Goal: Browse casually

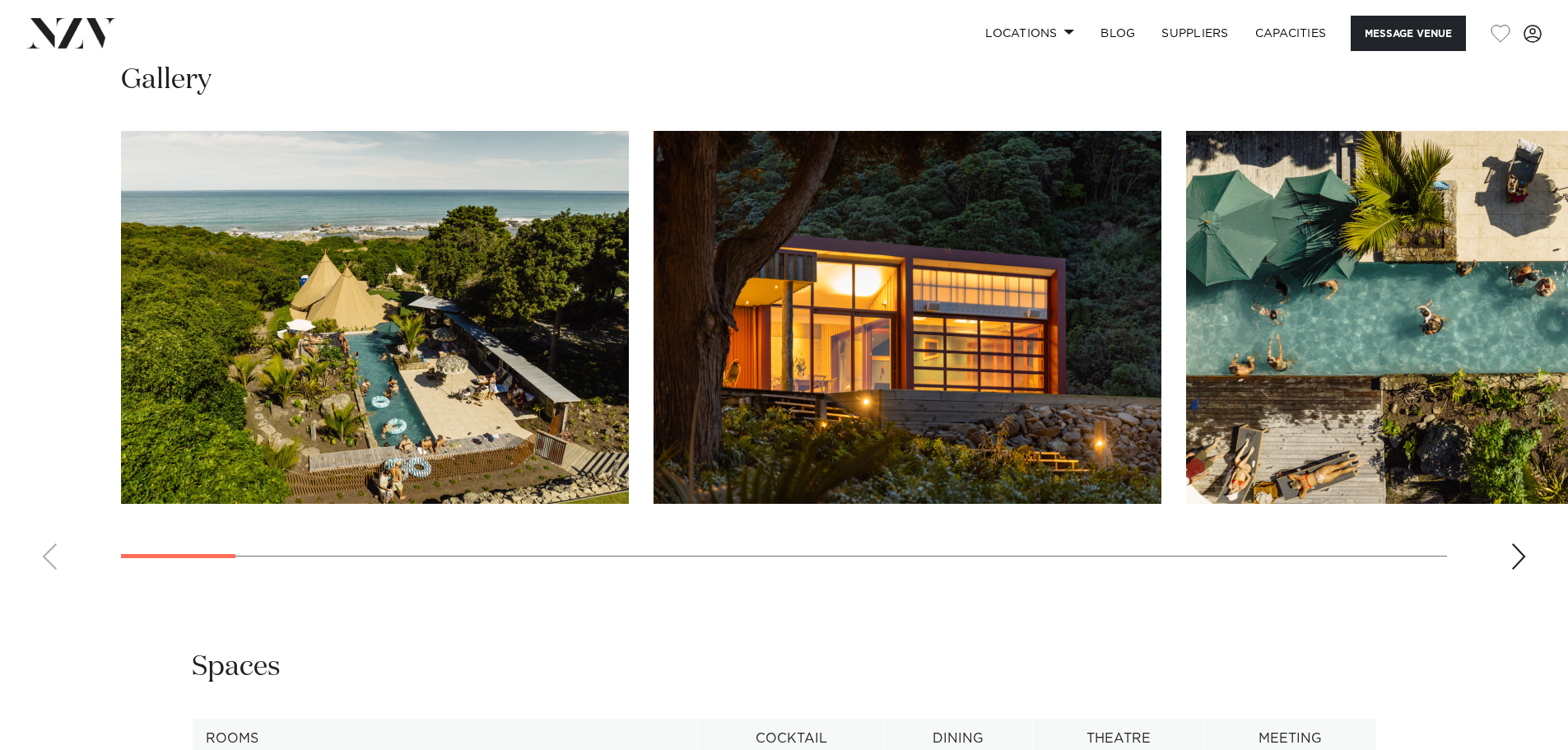
scroll to position [1647, 0]
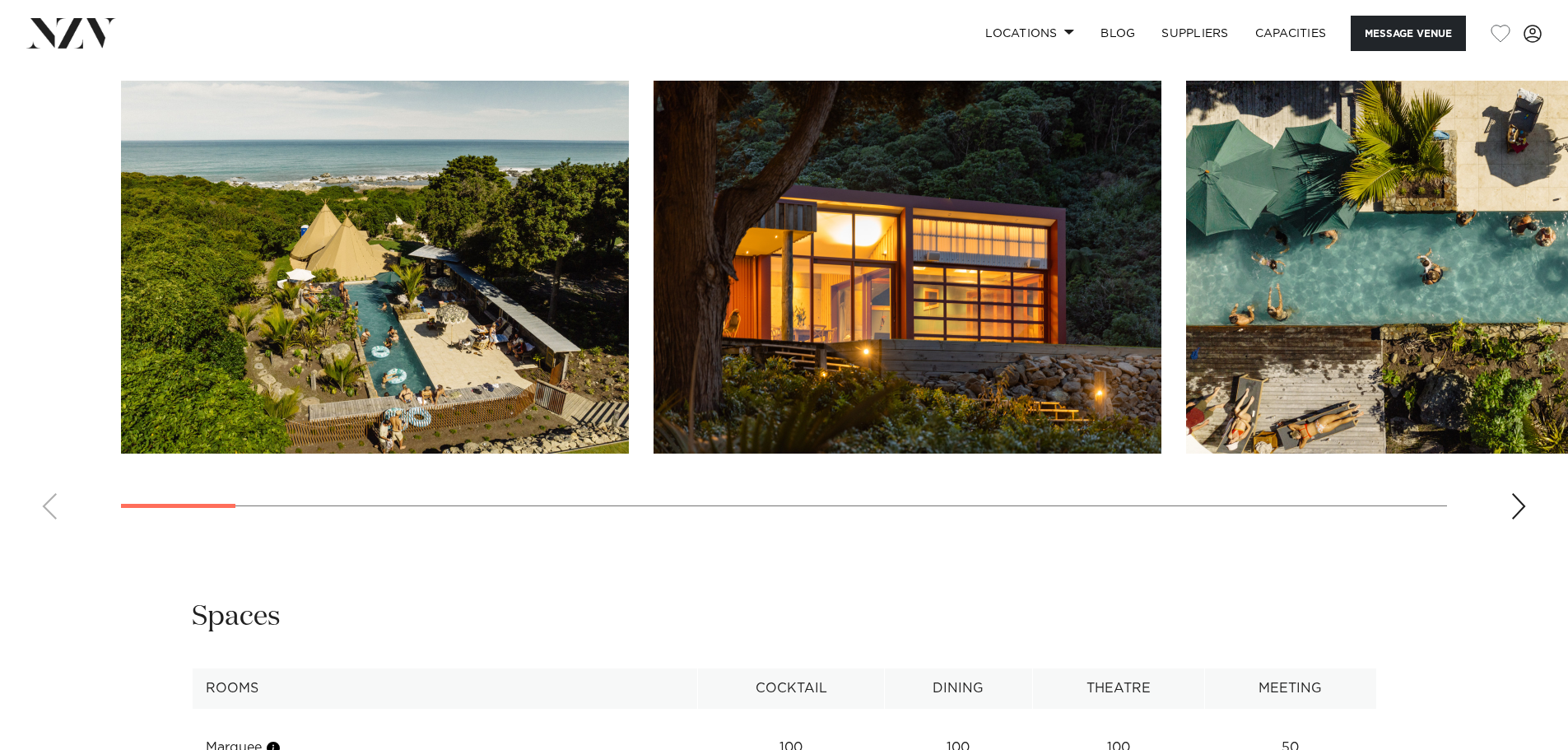
click at [1516, 506] on div "Next slide" at bounding box center [1519, 506] width 17 height 27
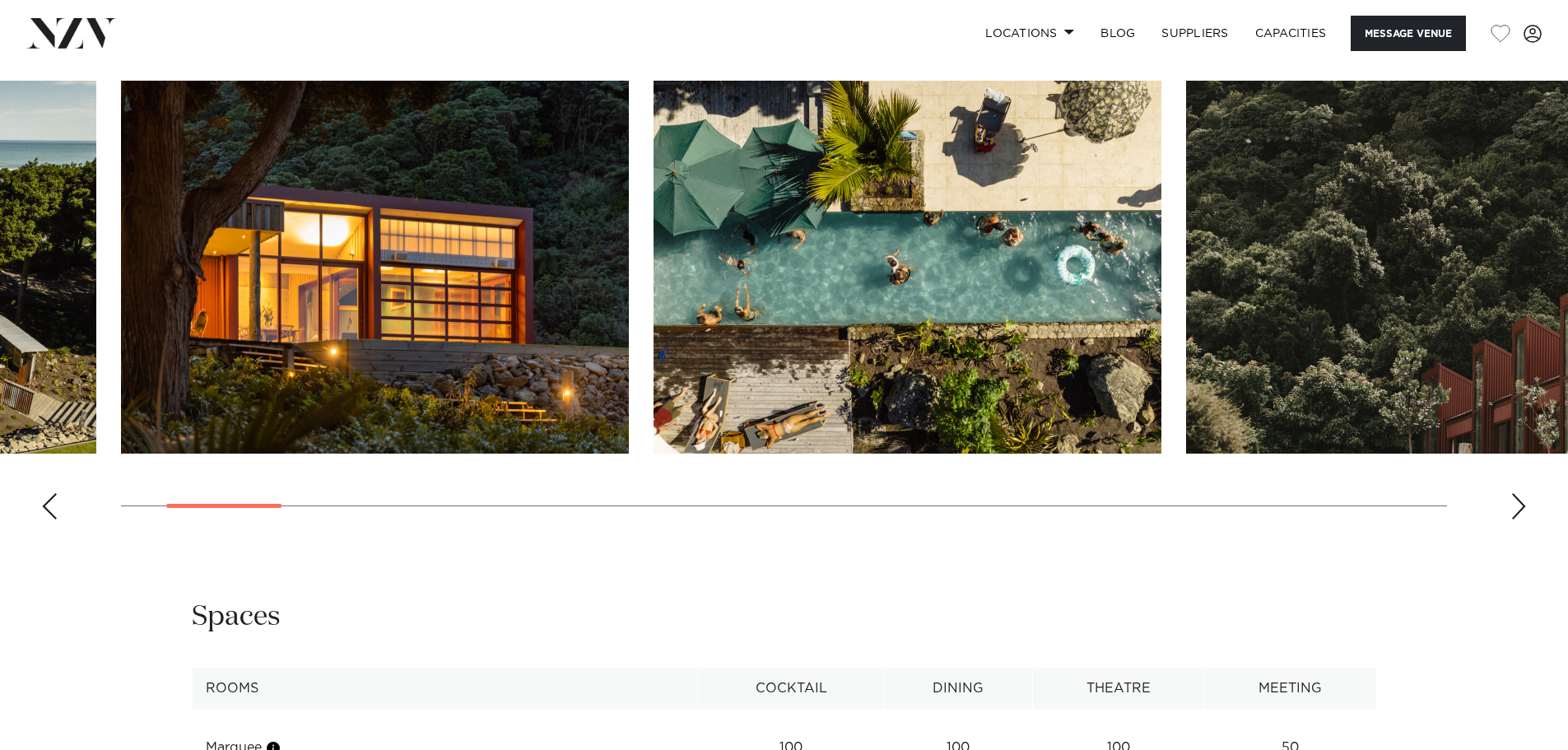
click at [1516, 506] on div "Next slide" at bounding box center [1519, 506] width 17 height 27
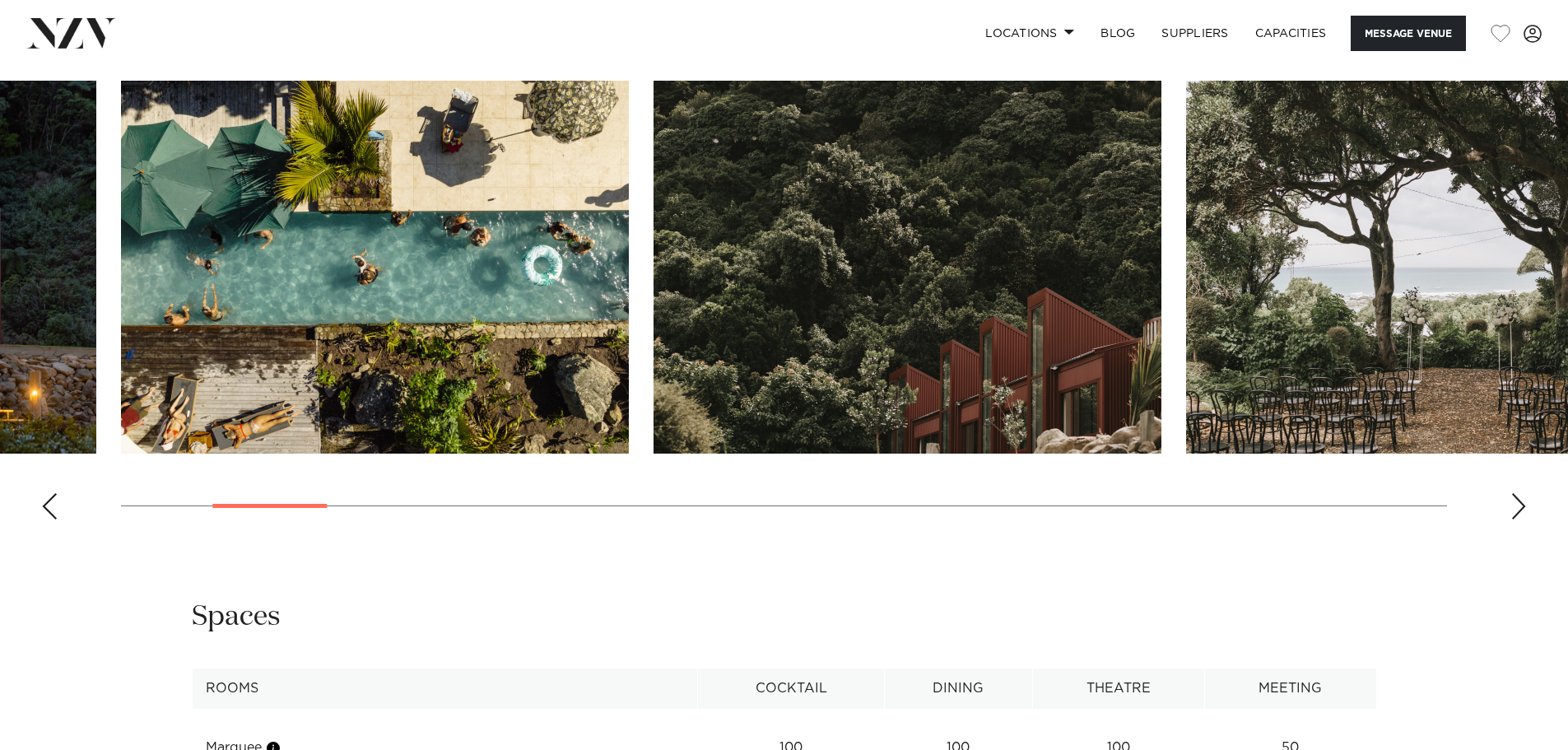
click at [1516, 506] on div "Next slide" at bounding box center [1519, 506] width 17 height 27
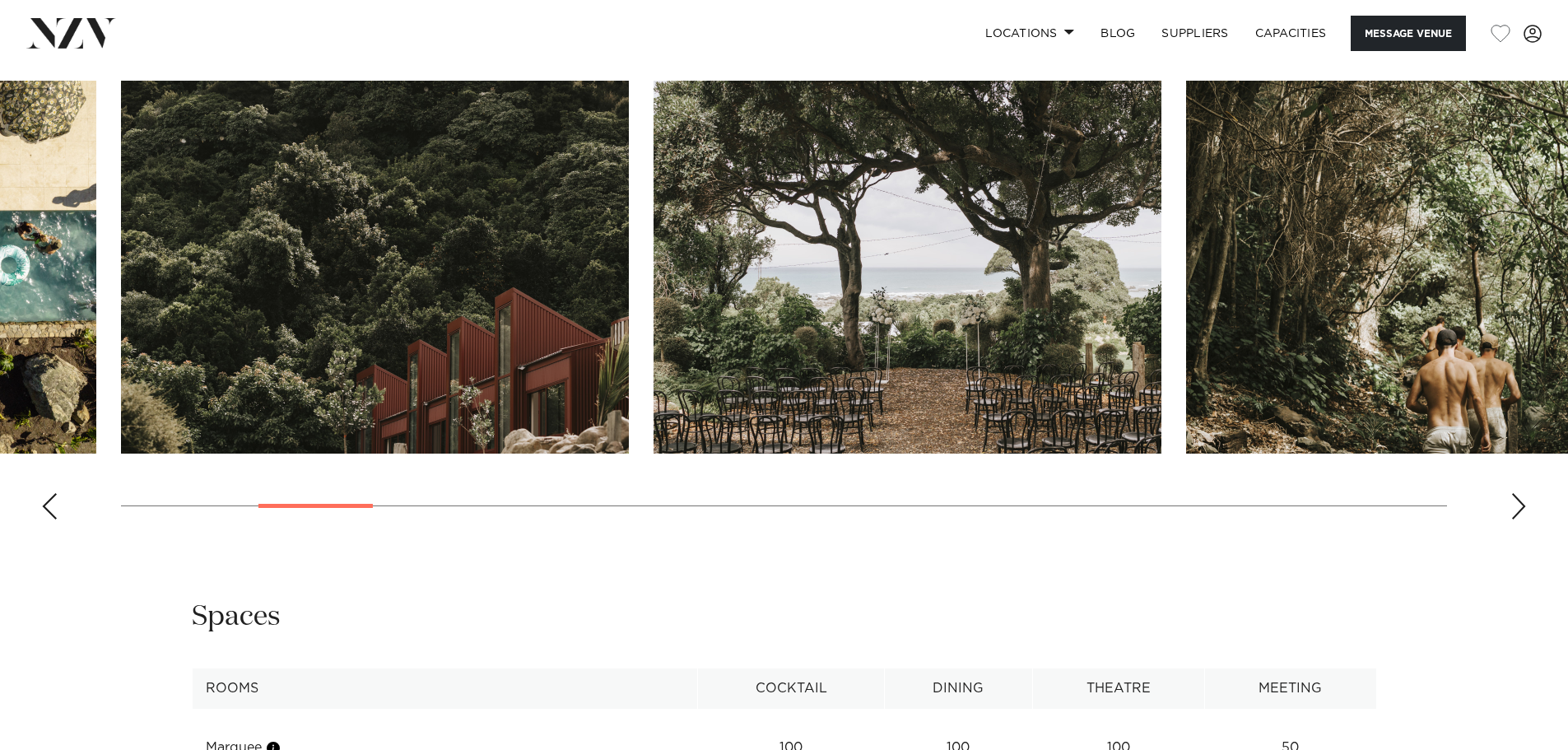
click at [1516, 506] on div "Next slide" at bounding box center [1519, 506] width 17 height 27
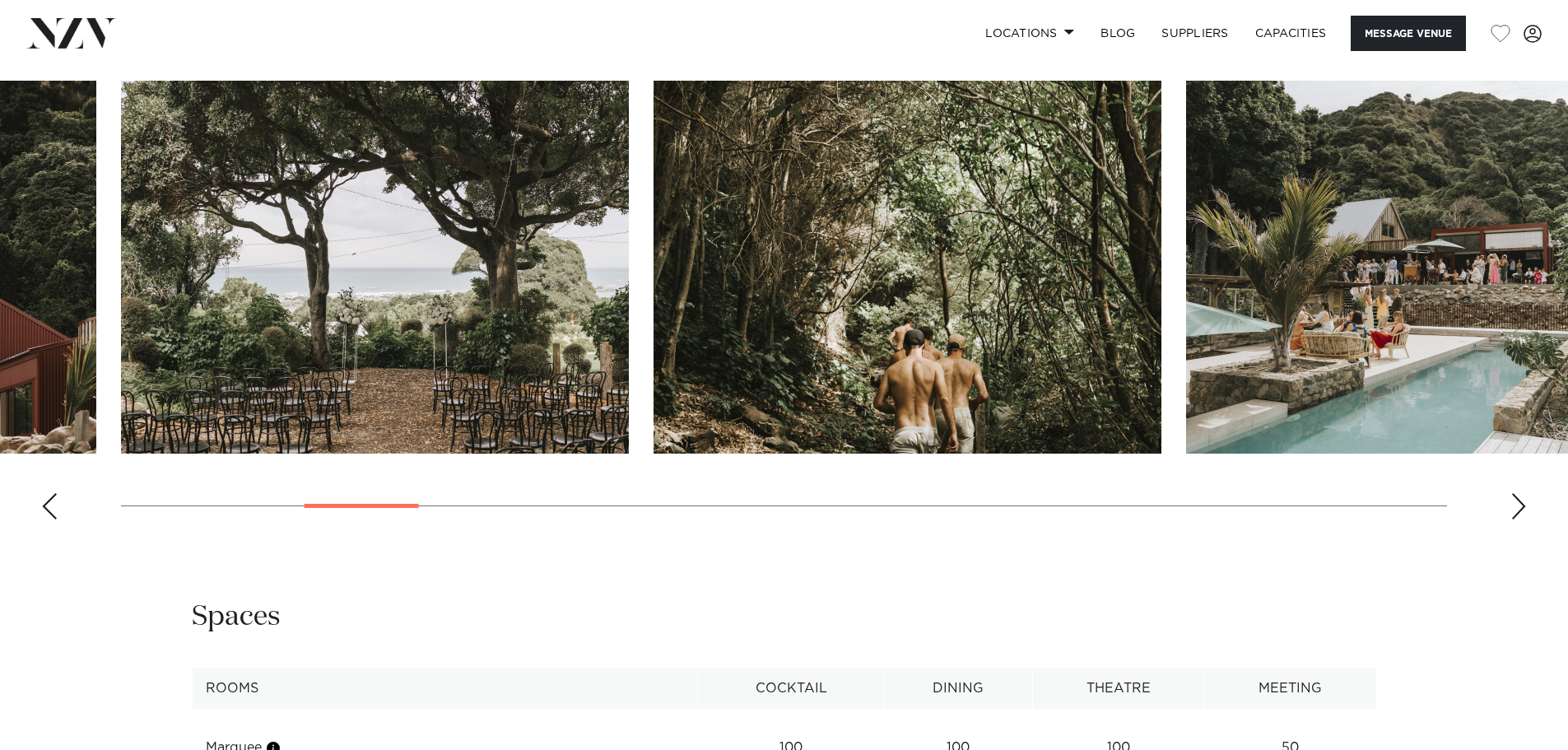
click at [1516, 506] on div "Next slide" at bounding box center [1519, 506] width 17 height 27
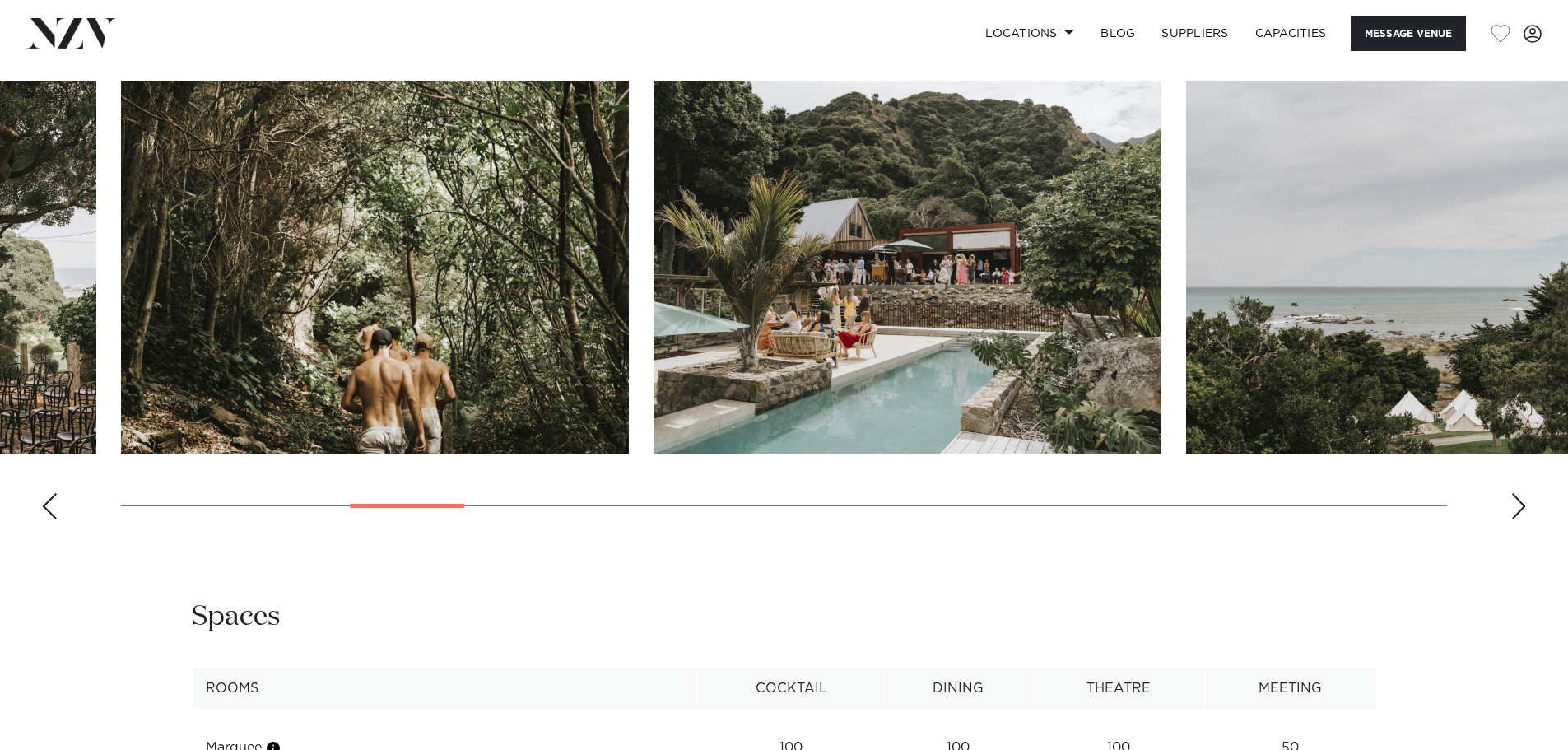
click at [1516, 506] on div "Next slide" at bounding box center [1519, 506] width 17 height 27
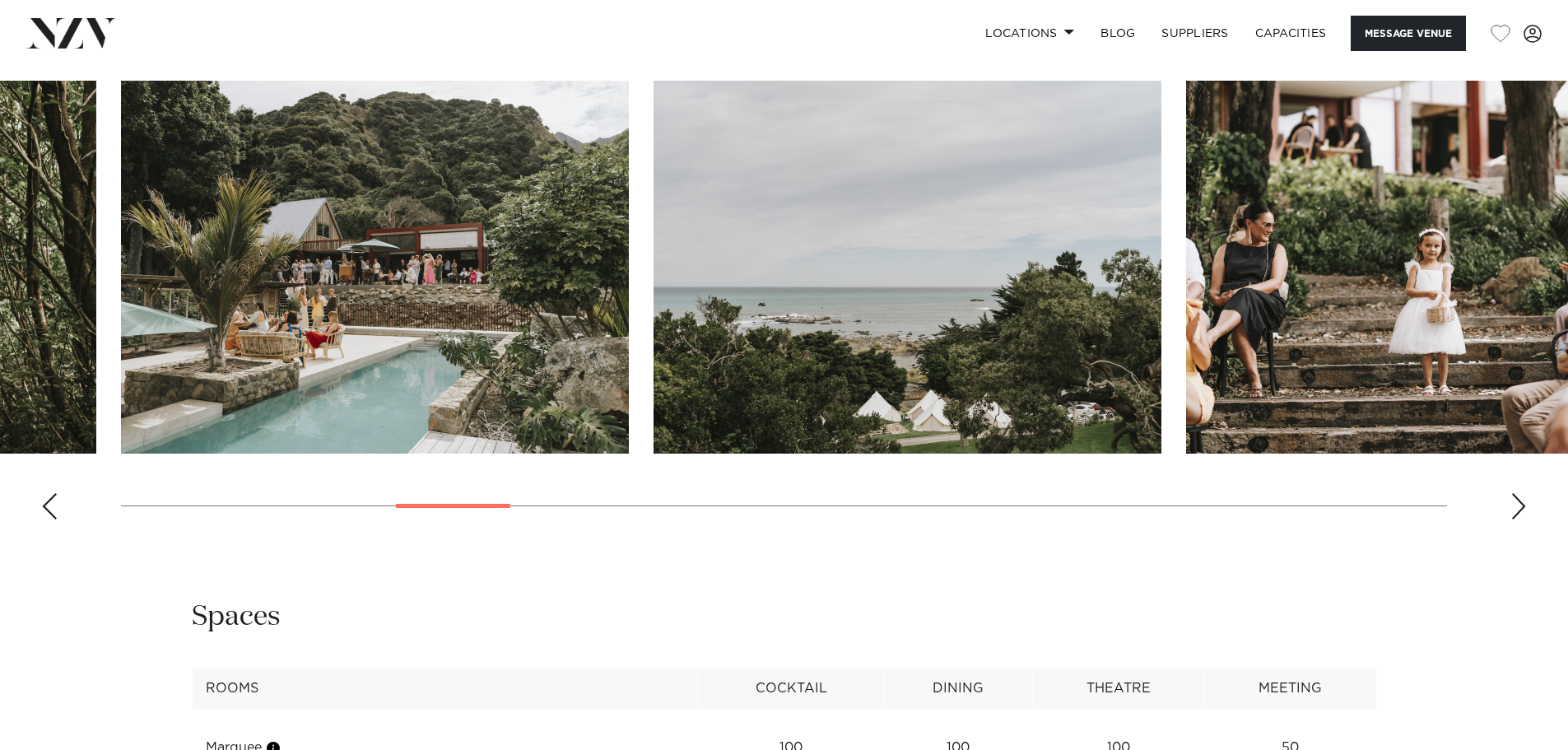
click at [1516, 506] on div "Next slide" at bounding box center [1519, 506] width 17 height 27
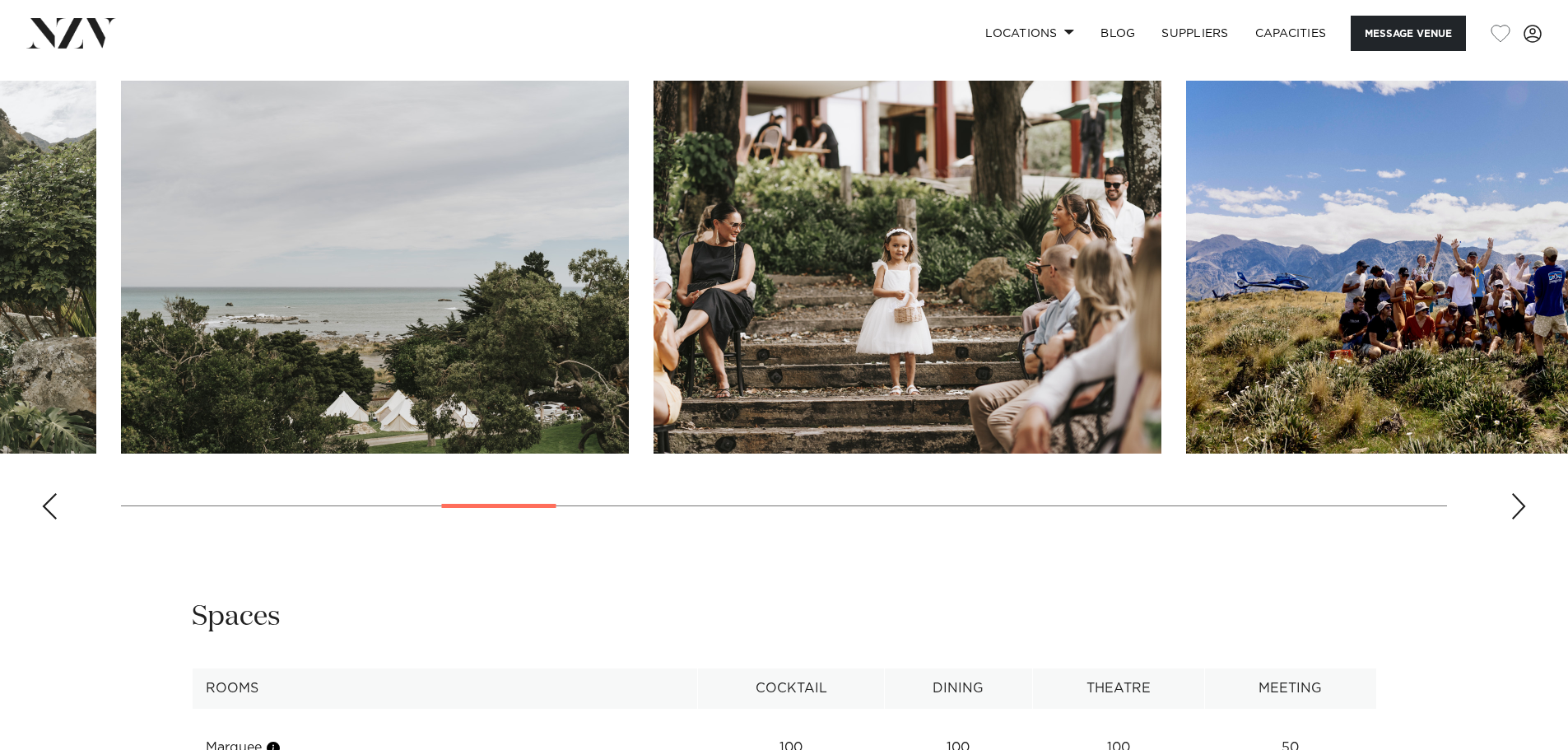
click at [1516, 506] on div "Next slide" at bounding box center [1519, 506] width 17 height 27
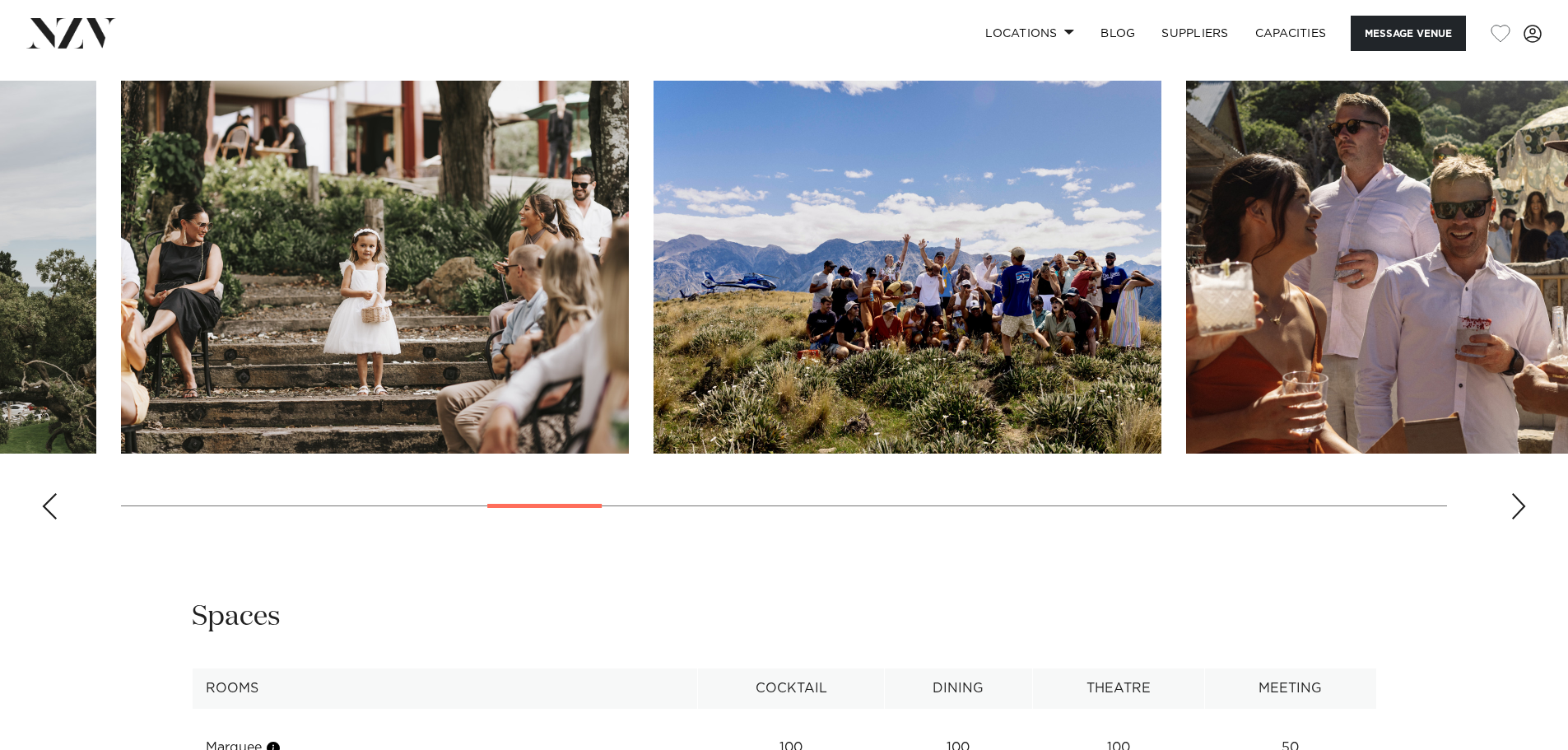
click at [1516, 506] on div "Next slide" at bounding box center [1519, 506] width 17 height 27
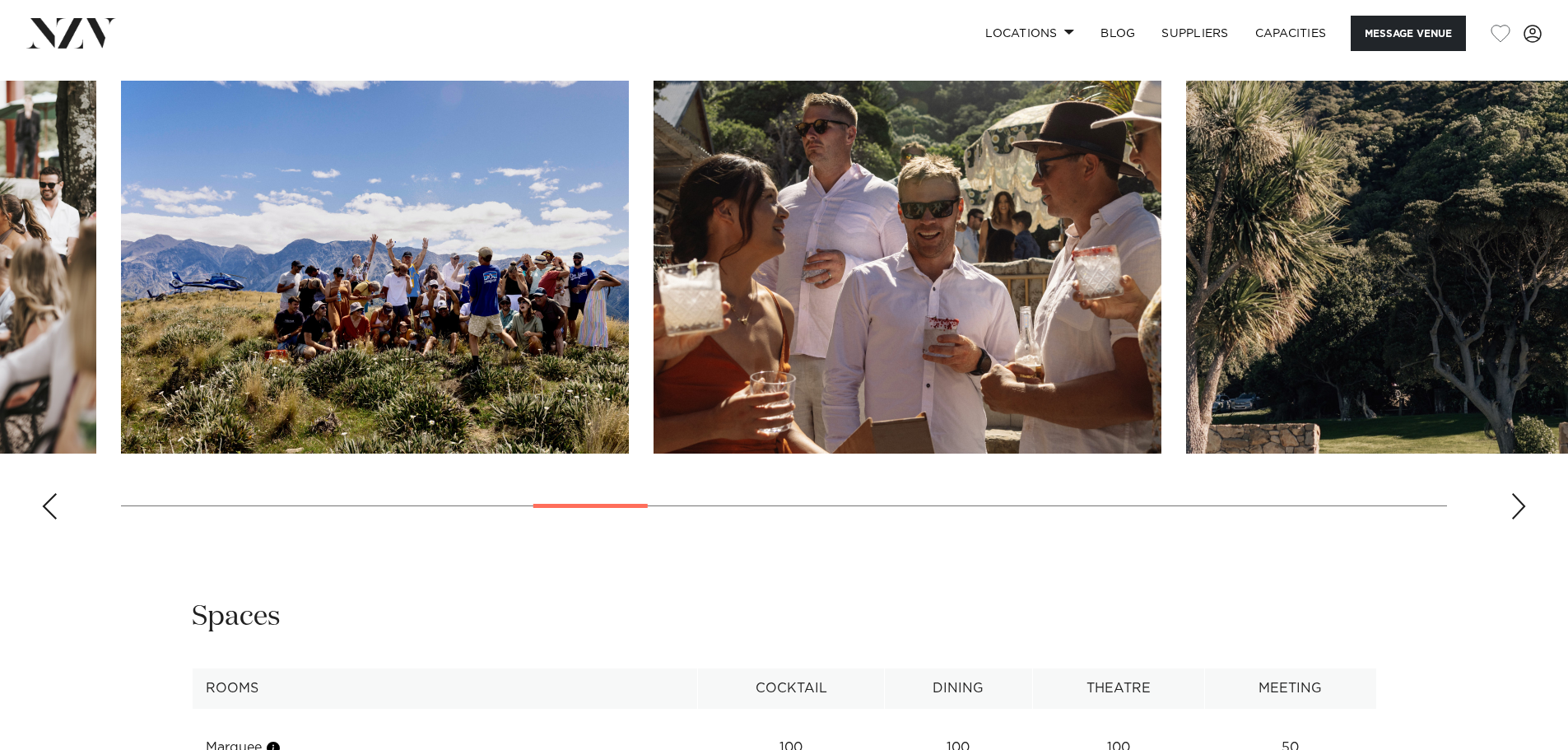
click at [1516, 506] on div "Next slide" at bounding box center [1519, 506] width 17 height 27
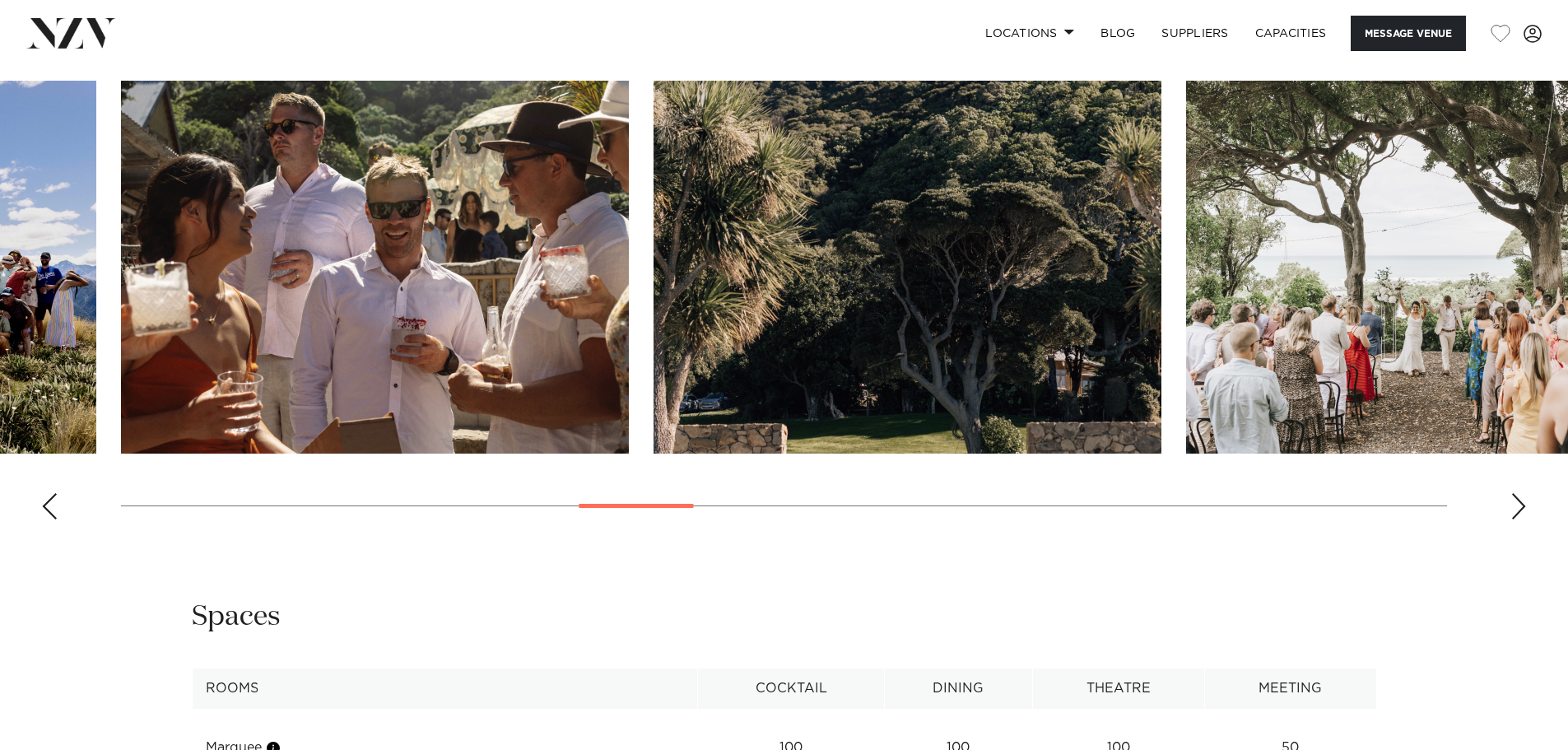
click at [1516, 506] on div "Next slide" at bounding box center [1519, 506] width 17 height 27
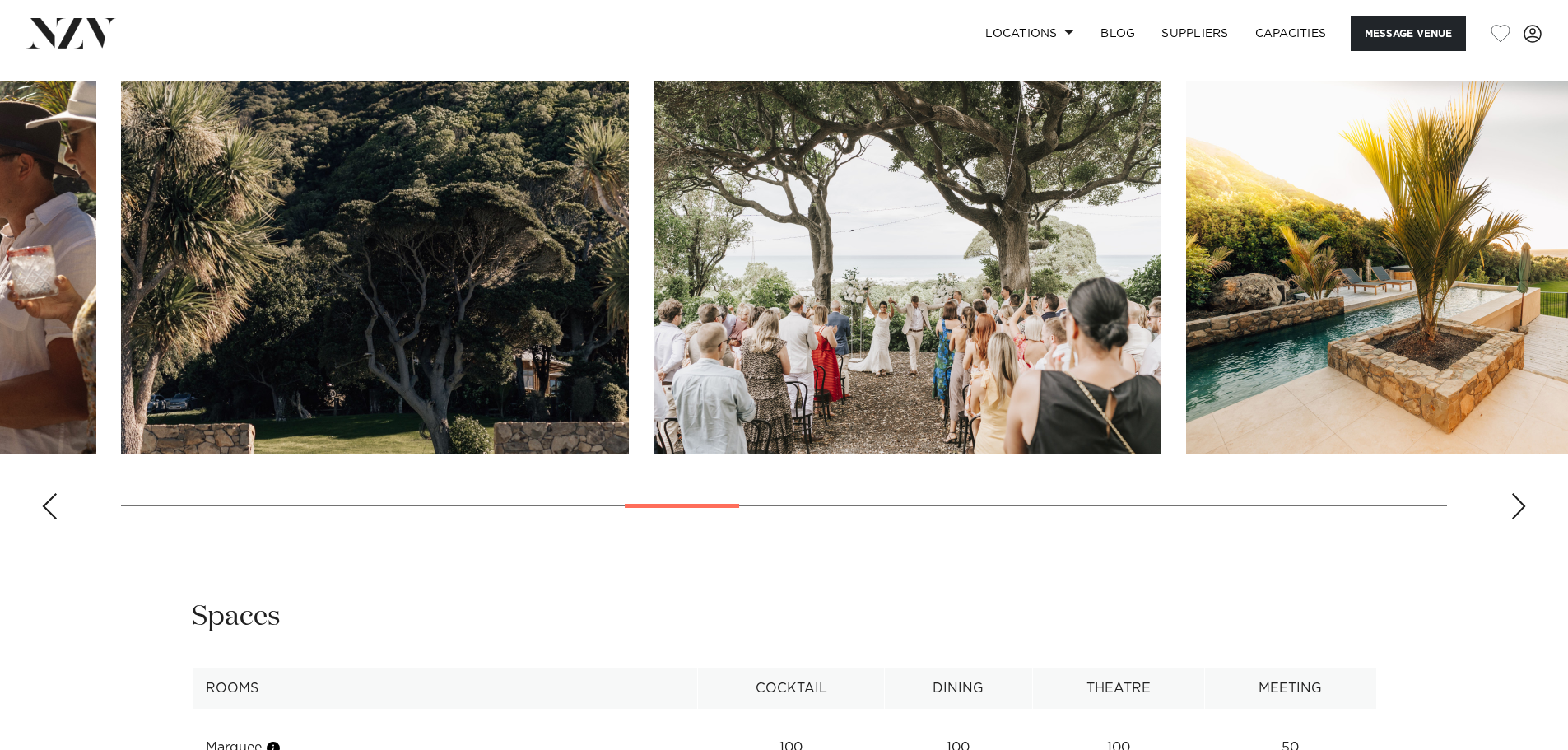
click at [1516, 506] on div "Next slide" at bounding box center [1519, 506] width 17 height 27
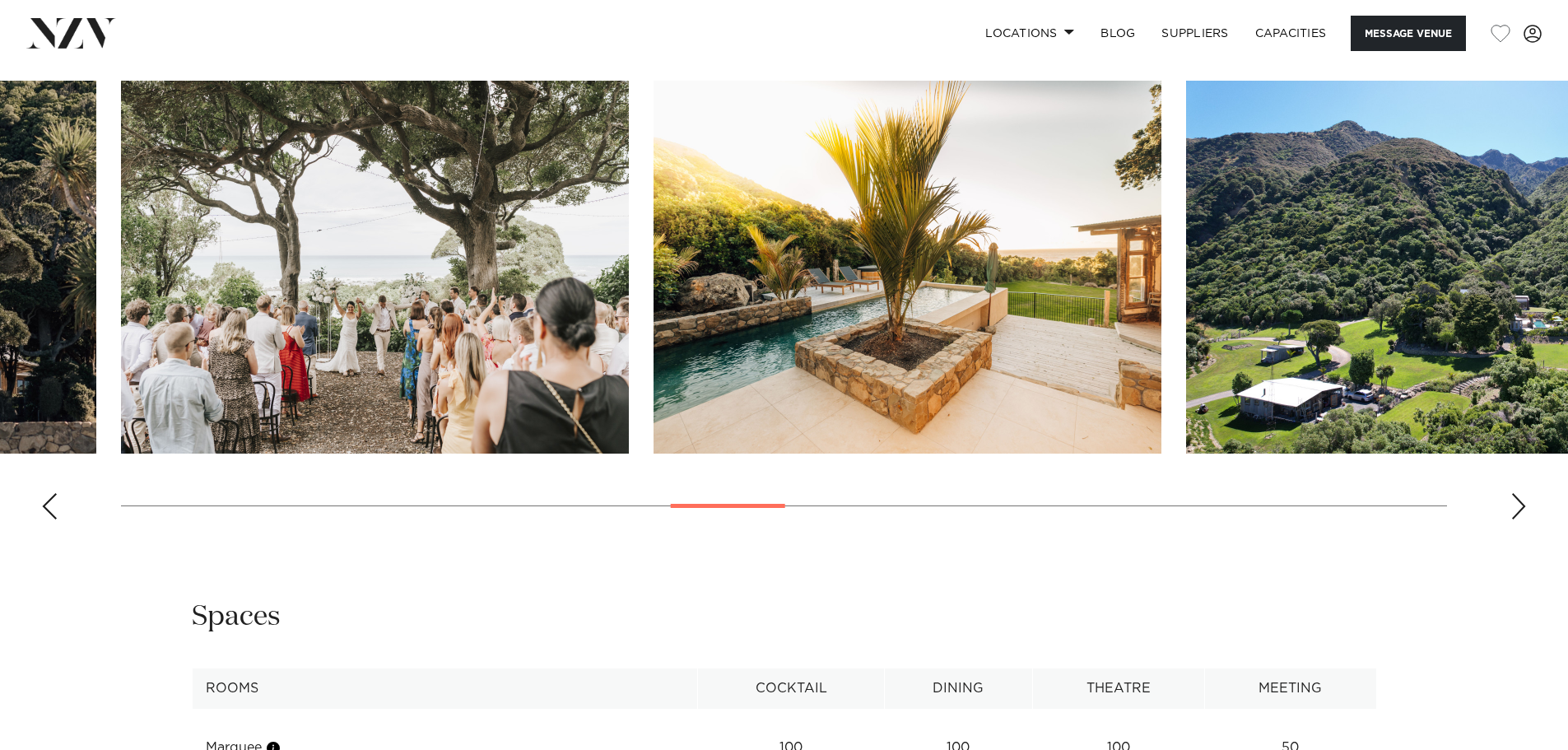
click at [1516, 506] on div "Next slide" at bounding box center [1519, 506] width 17 height 27
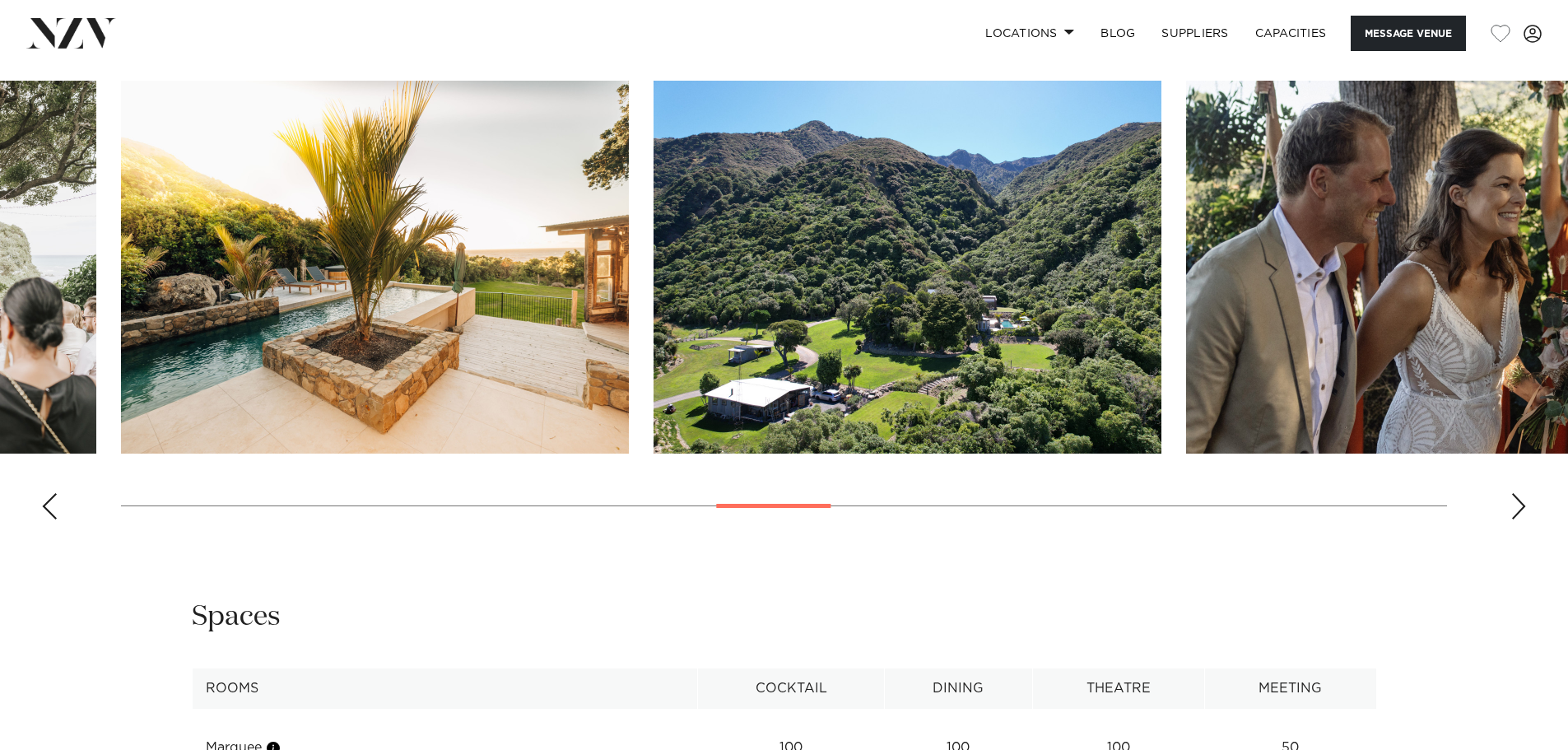
click at [1516, 506] on div "Next slide" at bounding box center [1519, 506] width 17 height 27
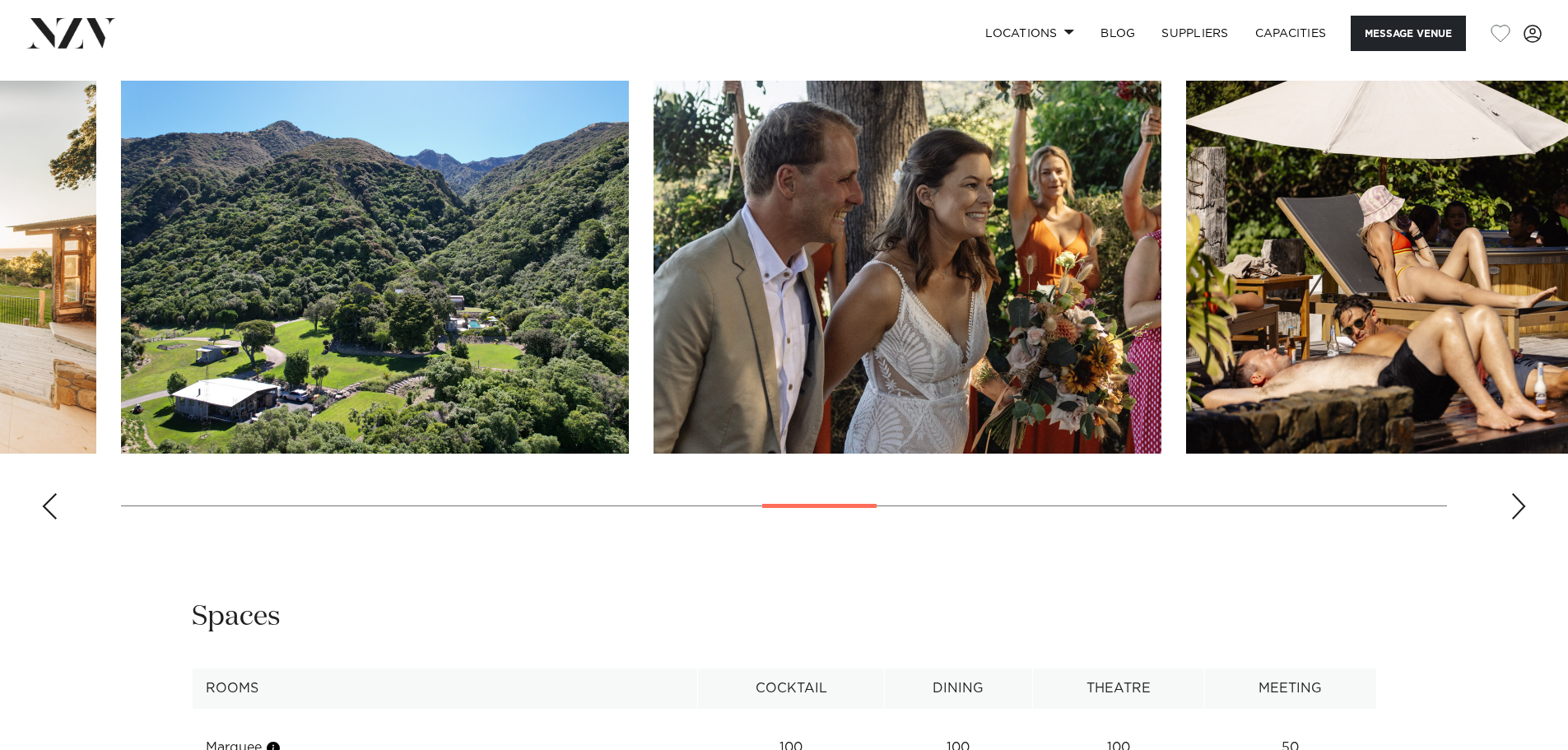
click at [1516, 506] on div "Next slide" at bounding box center [1519, 506] width 17 height 27
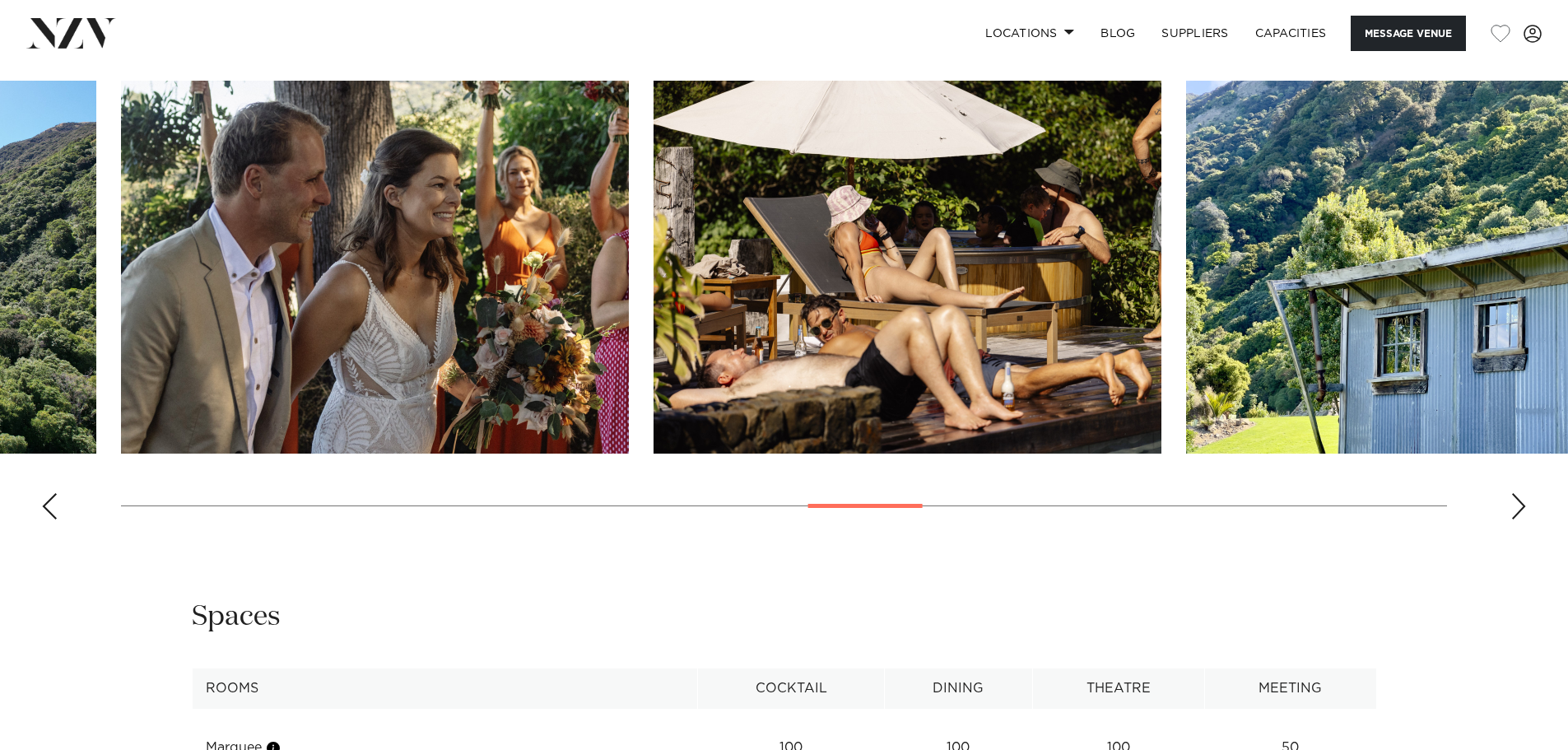
click at [1516, 506] on div "Next slide" at bounding box center [1519, 506] width 17 height 27
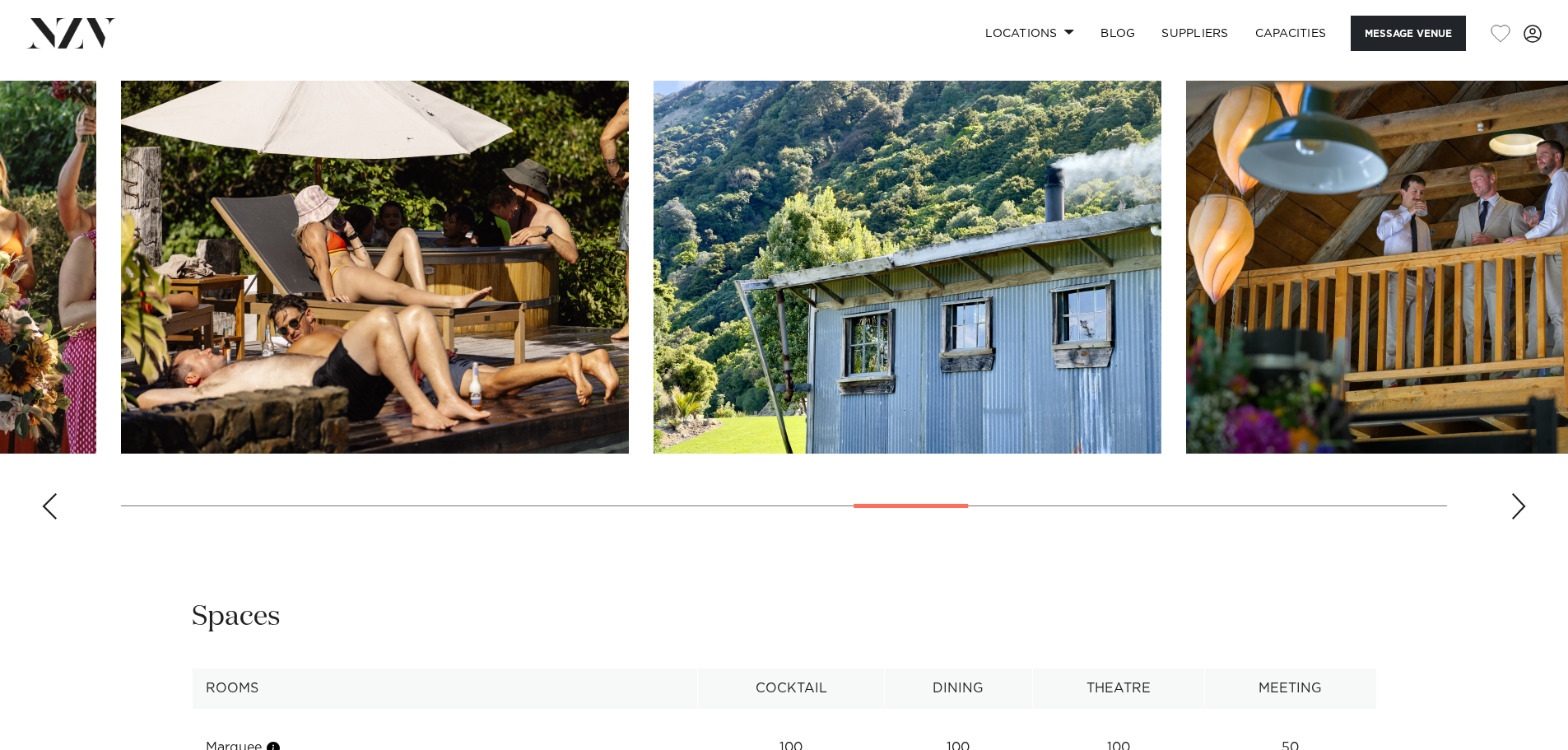
click at [1516, 506] on div "Next slide" at bounding box center [1519, 506] width 17 height 27
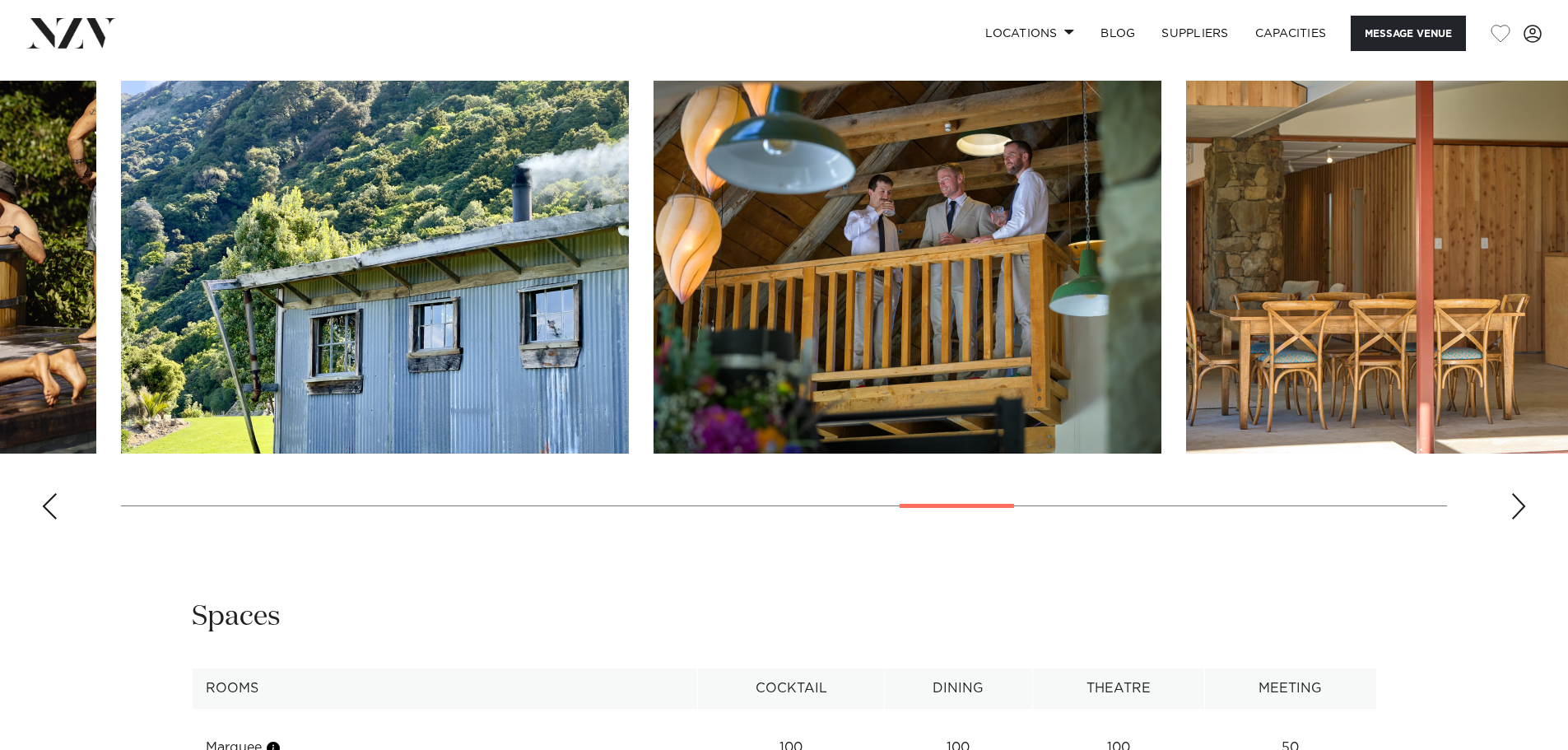
click at [1516, 506] on div "Next slide" at bounding box center [1519, 506] width 17 height 27
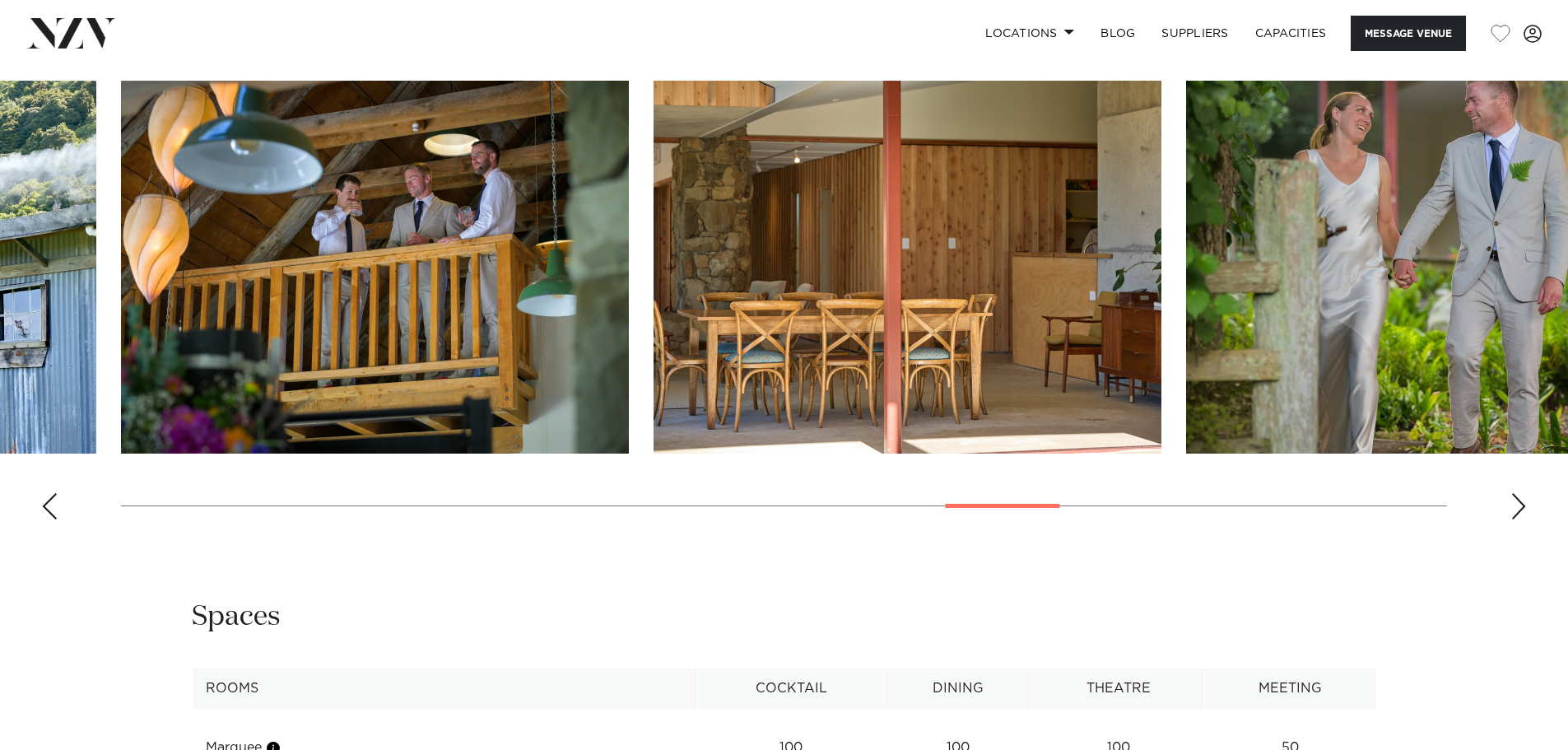
click at [1516, 506] on div "Next slide" at bounding box center [1519, 506] width 17 height 27
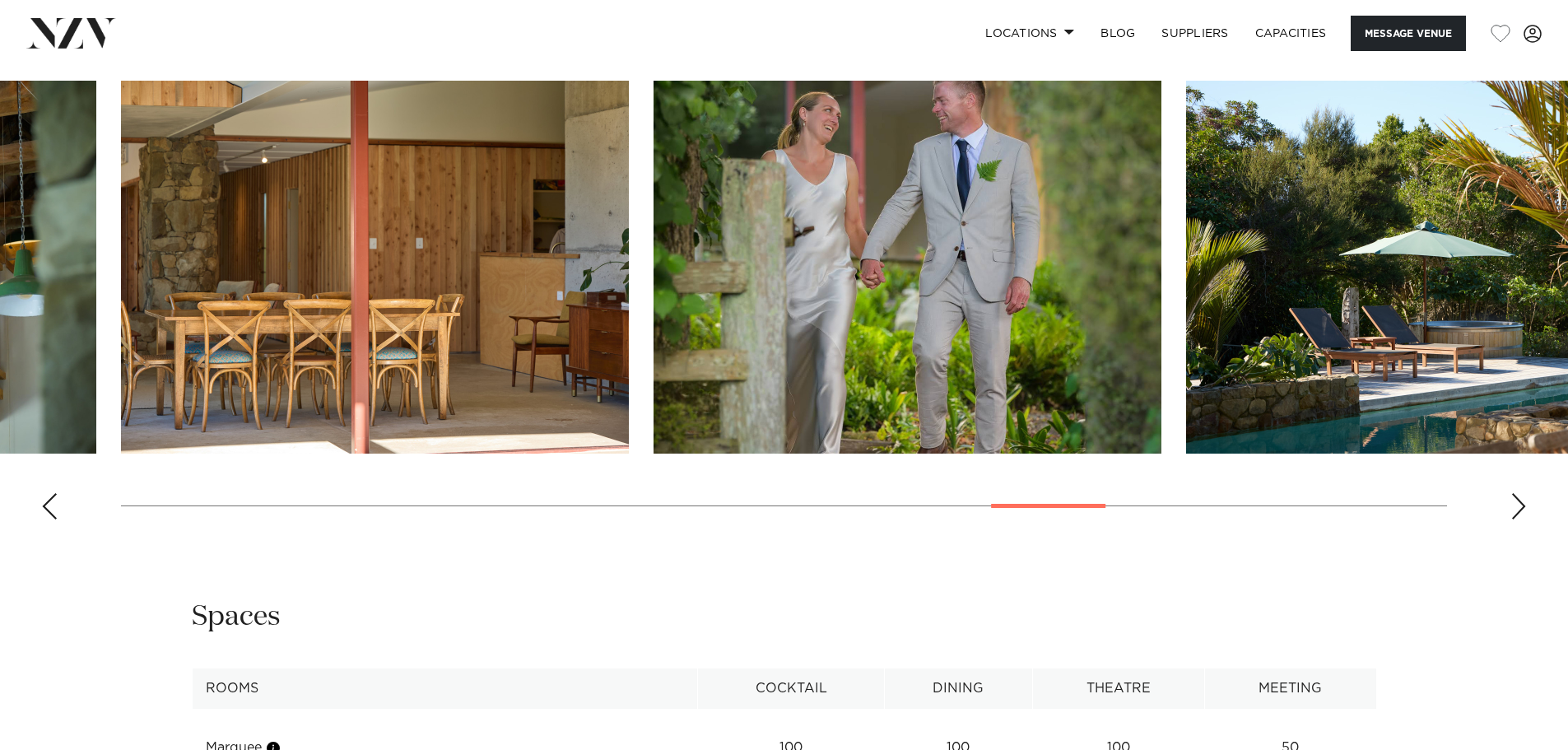
click at [1516, 506] on div "Next slide" at bounding box center [1519, 506] width 17 height 27
